Goal: Task Accomplishment & Management: Complete application form

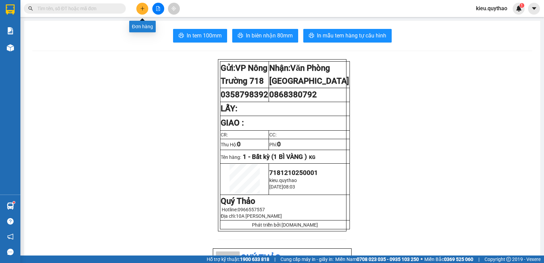
click at [146, 6] on button at bounding box center [142, 9] width 12 height 12
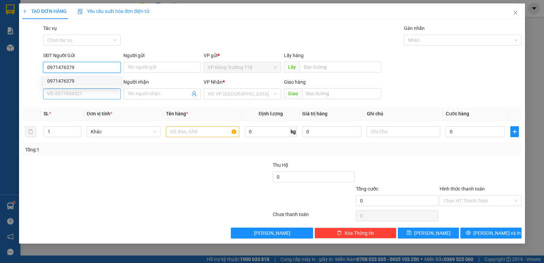
type input "0971476379"
click at [74, 90] on input "SĐT Người Nhận *" at bounding box center [82, 93] width 78 height 11
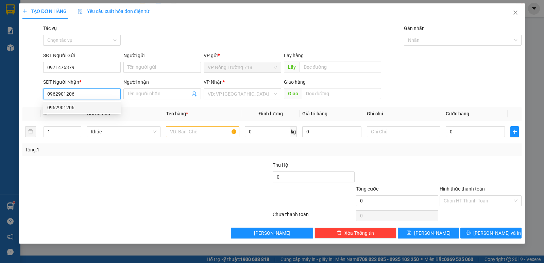
click at [80, 108] on div "0962901206" at bounding box center [81, 107] width 69 height 7
type input "0962901206"
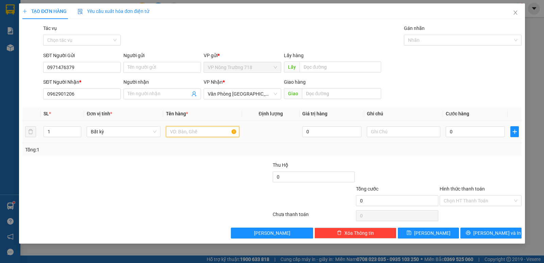
click at [177, 135] on input "text" at bounding box center [202, 131] width 73 height 11
type input "2 THÙNG GIẤY"
click at [448, 131] on input "0" at bounding box center [475, 131] width 59 height 11
type input "1"
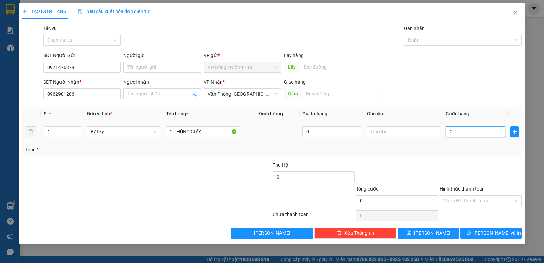
type input "1"
type input "16"
type input "160"
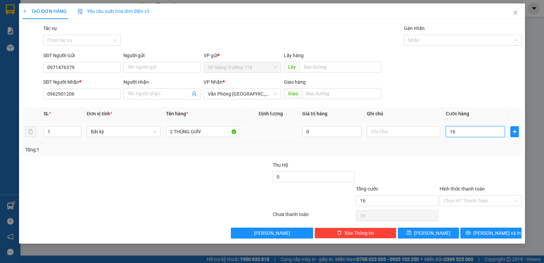
type input "160"
type input "1.600"
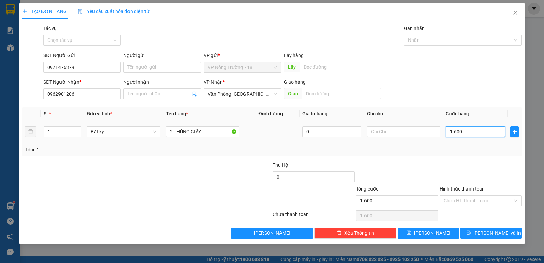
type input "16.000"
type input "160.000"
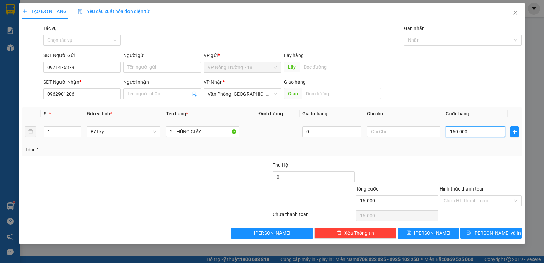
type input "160.000"
click at [482, 198] on input "Hình thức thanh toán" at bounding box center [478, 200] width 69 height 10
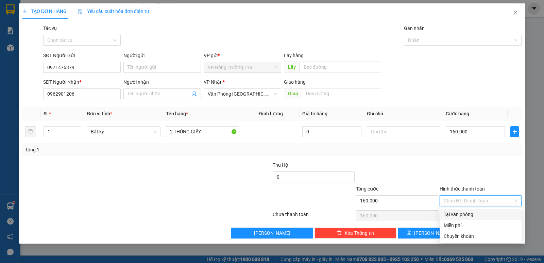
click at [480, 211] on div "Tại văn phòng" at bounding box center [481, 213] width 74 height 7
type input "0"
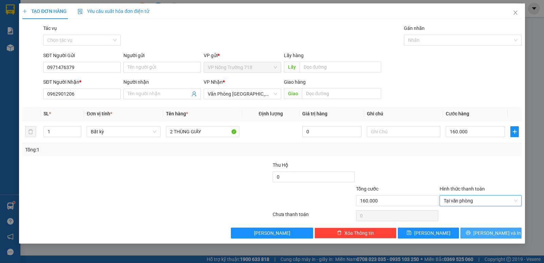
click at [487, 230] on span "[PERSON_NAME] và In" at bounding box center [497, 232] width 48 height 7
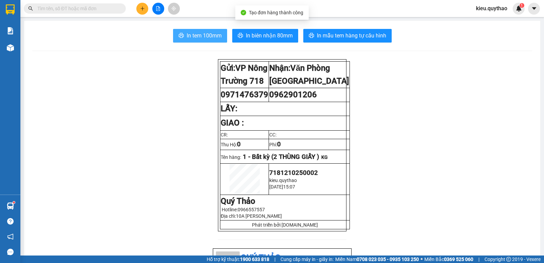
click at [210, 39] on span "In tem 100mm" at bounding box center [204, 35] width 35 height 8
click at [141, 8] on icon "plus" at bounding box center [142, 8] width 5 height 5
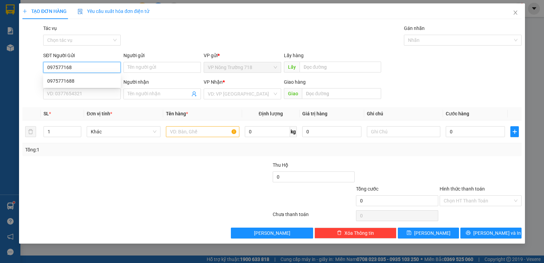
type input "0975771688"
click at [65, 82] on div "0975771688" at bounding box center [81, 80] width 69 height 7
type input "0975007107"
type input "0975771688"
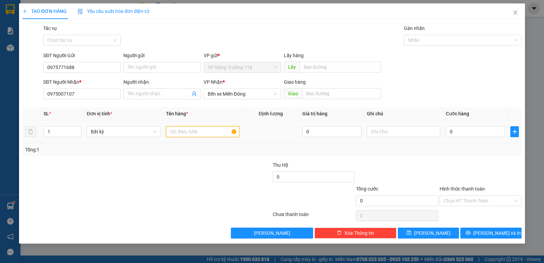
click at [173, 132] on input "text" at bounding box center [202, 131] width 73 height 11
type input "1 BAO -1 THÙNG"
click at [463, 132] on input "0" at bounding box center [475, 131] width 59 height 11
type input "1"
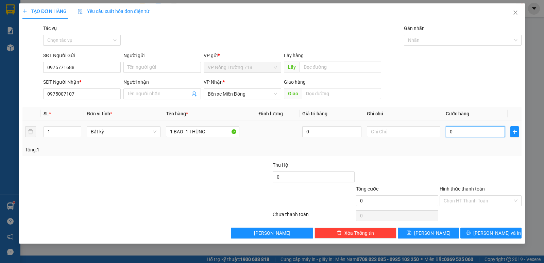
type input "1"
type input "13"
type input "130"
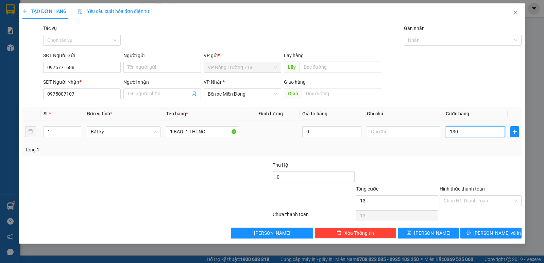
type input "130"
type input "1.300"
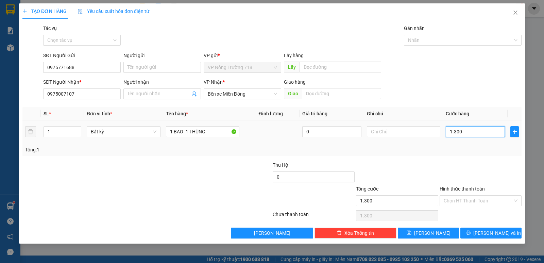
type input "13.000"
type input "130.000"
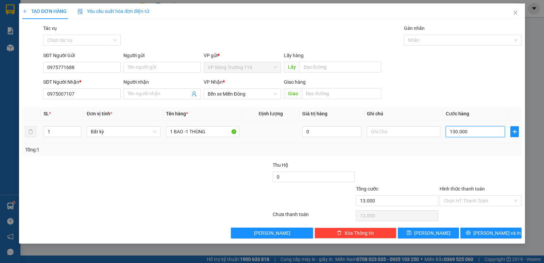
type input "130.000"
click at [499, 200] on input "Hình thức thanh toán" at bounding box center [478, 200] width 69 height 10
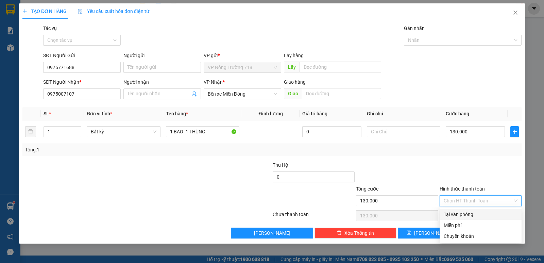
click at [496, 212] on div "Tại văn phòng" at bounding box center [481, 213] width 74 height 7
type input "0"
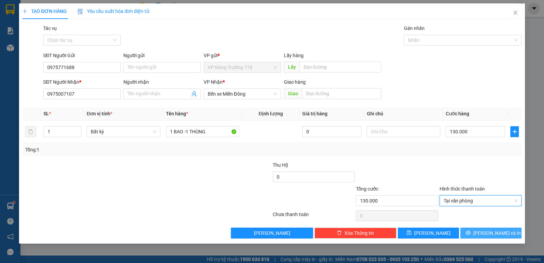
click at [492, 230] on span "[PERSON_NAME] và In" at bounding box center [497, 232] width 48 height 7
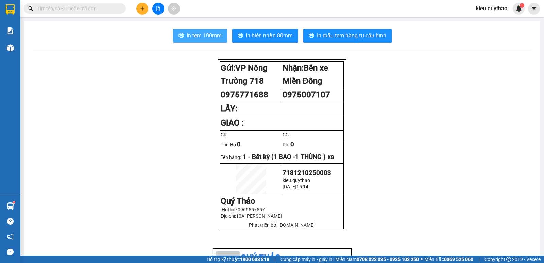
click at [196, 35] on span "In tem 100mm" at bounding box center [204, 35] width 35 height 8
click at [140, 8] on icon "plus" at bounding box center [142, 8] width 5 height 5
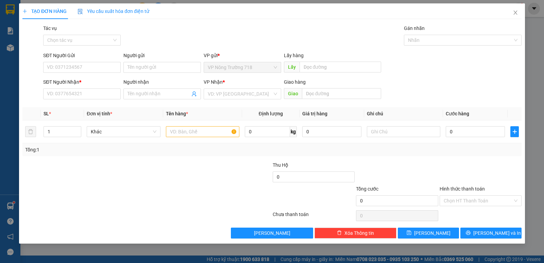
click at [91, 88] on div "SĐT Người Nhận *" at bounding box center [82, 83] width 78 height 10
click at [91, 95] on input "SĐT Người Nhận *" at bounding box center [82, 93] width 78 height 11
type input "0967201449"
click at [218, 93] on input "search" at bounding box center [240, 94] width 65 height 10
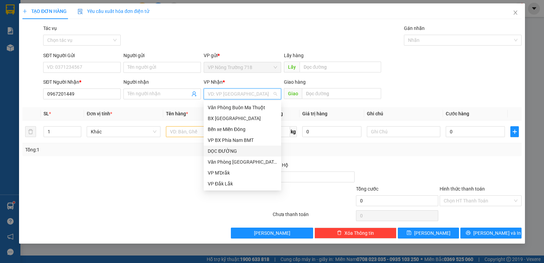
click at [229, 150] on div "DỌC ĐƯỜNG" at bounding box center [242, 150] width 69 height 7
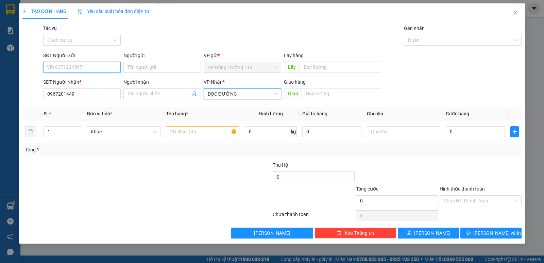
click at [75, 68] on input "SĐT Người Gửi" at bounding box center [82, 67] width 78 height 11
type input "0823794696"
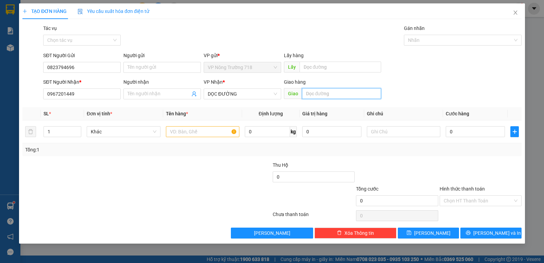
click at [329, 93] on input "text" at bounding box center [342, 93] width 80 height 11
type input "BẦU BÀNG"
click at [207, 131] on input "text" at bounding box center [202, 131] width 73 height 11
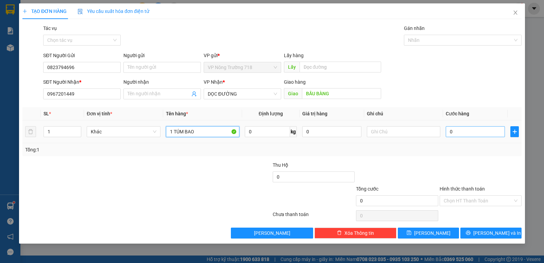
type input "1 TÚM BAO"
click at [451, 127] on input "0" at bounding box center [475, 131] width 59 height 11
type input "5"
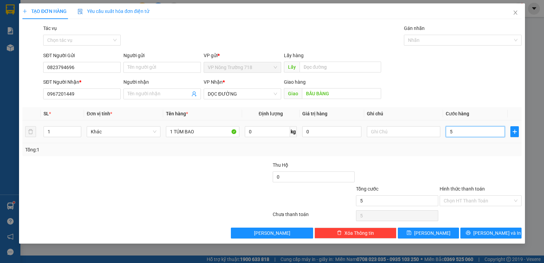
type input "50"
type input "500"
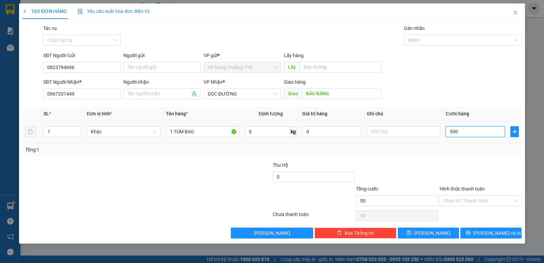
type input "500"
type input "5.000"
type input "50.000"
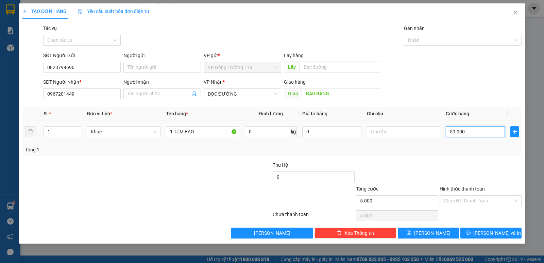
type input "50.000"
click at [482, 205] on input "Hình thức thanh toán" at bounding box center [478, 200] width 69 height 10
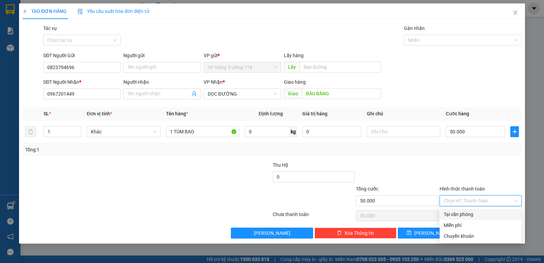
click at [476, 215] on div "Tại văn phòng" at bounding box center [481, 213] width 74 height 7
type input "0"
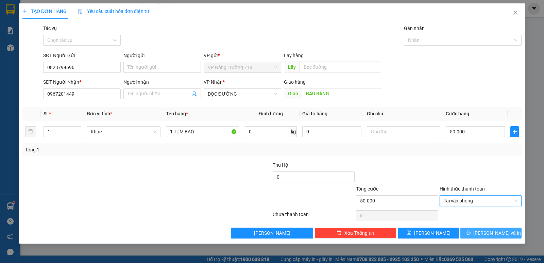
click at [481, 227] on button "[PERSON_NAME] và In" at bounding box center [490, 232] width 61 height 11
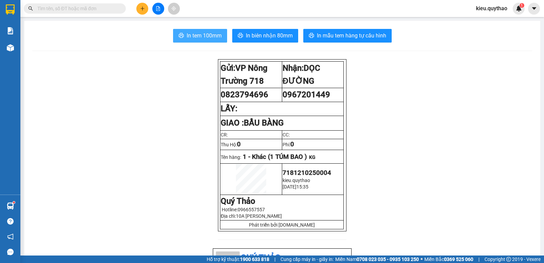
click at [201, 33] on span "In tem 100mm" at bounding box center [204, 35] width 35 height 8
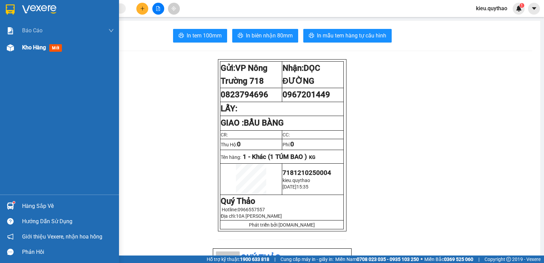
click at [9, 49] on img at bounding box center [10, 47] width 7 height 7
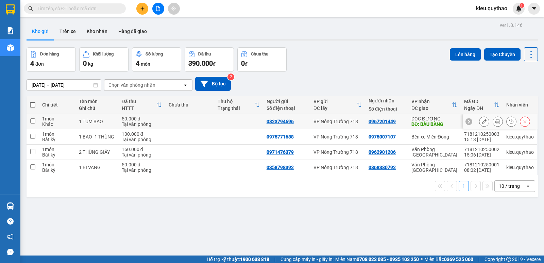
click at [522, 121] on icon at bounding box center [524, 121] width 5 height 5
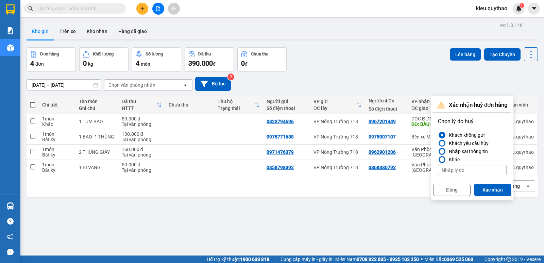
click at [503, 188] on button "Xác nhận" at bounding box center [492, 190] width 37 height 12
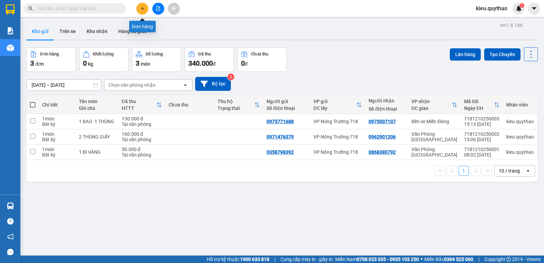
click at [145, 9] on button at bounding box center [142, 9] width 12 height 12
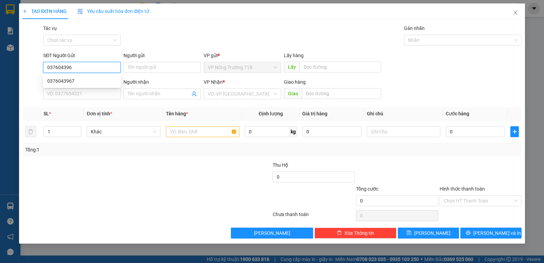
type input "0376043967"
click at [100, 78] on div "0376043967" at bounding box center [81, 80] width 69 height 7
type input "0906033479"
type input "0376043967"
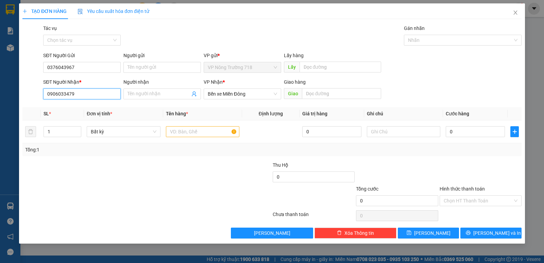
click at [89, 93] on input "0906033479" at bounding box center [82, 93] width 78 height 11
click at [189, 127] on input "text" at bounding box center [202, 131] width 73 height 11
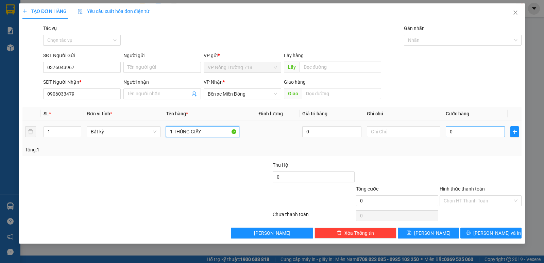
type input "1 THÙNG GIẤY"
click at [452, 129] on input "0" at bounding box center [475, 131] width 59 height 11
type input "5"
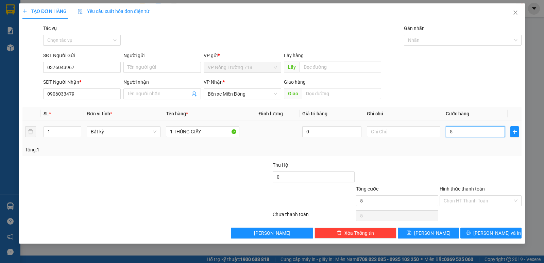
type input "50"
type input "500"
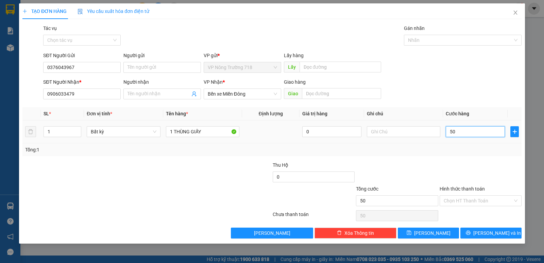
type input "500"
type input "5.000"
type input "50.000"
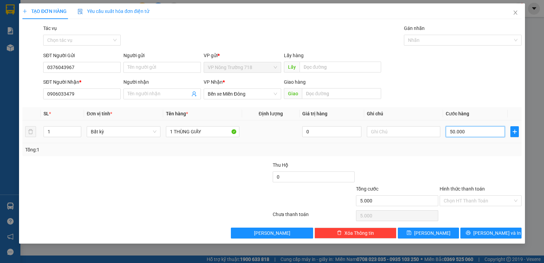
type input "50.000"
click at [470, 203] on input "Hình thức thanh toán" at bounding box center [478, 200] width 69 height 10
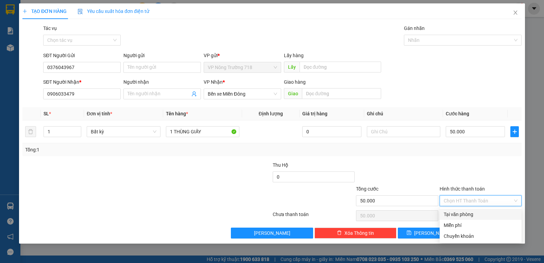
click at [474, 213] on div "Tại văn phòng" at bounding box center [481, 213] width 74 height 7
type input "0"
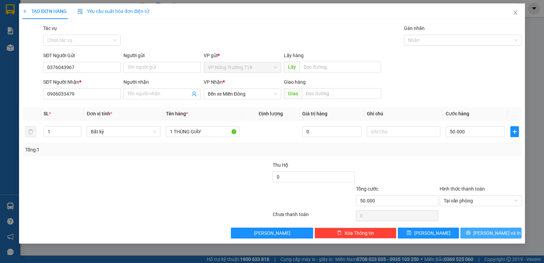
click at [484, 234] on button "[PERSON_NAME] và In" at bounding box center [490, 232] width 61 height 11
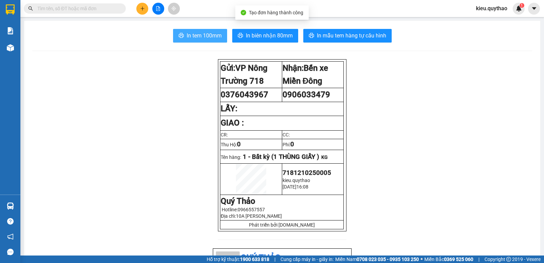
click at [189, 36] on span "In tem 100mm" at bounding box center [204, 35] width 35 height 8
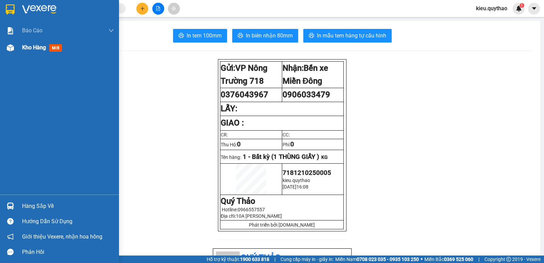
click at [8, 44] on img at bounding box center [10, 47] width 7 height 7
